Goal: Check status: Check status

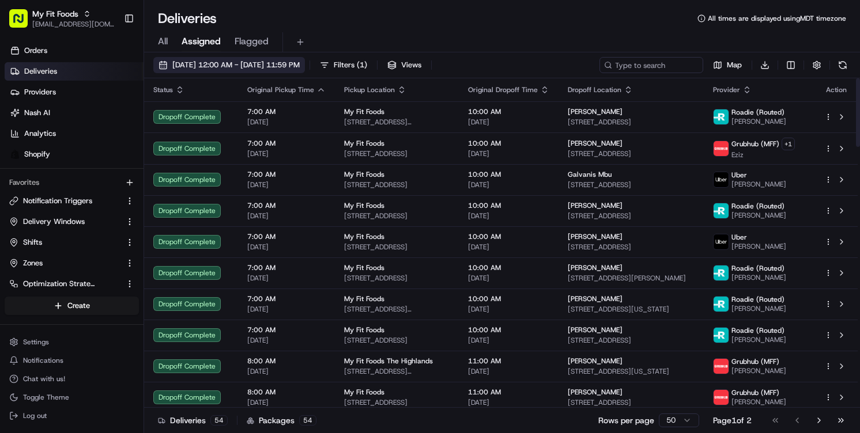
click at [221, 66] on span "[DATE] 12:00 AM - [DATE] 11:59 PM" at bounding box center [235, 65] width 127 height 10
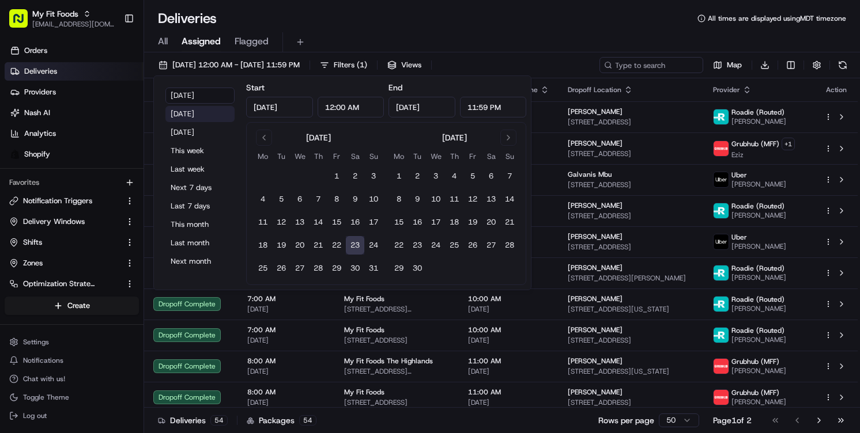
click at [208, 118] on button "[DATE]" at bounding box center [199, 114] width 69 height 16
type input "[DATE]"
